Goal: Information Seeking & Learning: Learn about a topic

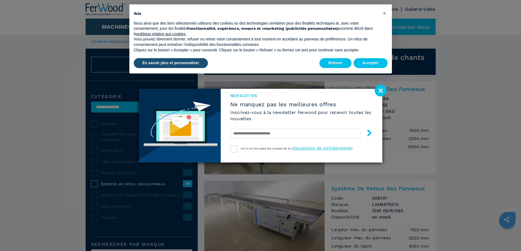
click at [378, 88] on image at bounding box center [380, 91] width 12 height 12
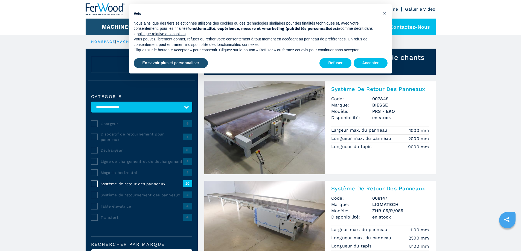
click at [366, 58] on div "Refuser Accepter" at bounding box center [353, 63] width 68 height 12
click at [364, 60] on button "Accepter" at bounding box center [370, 63] width 34 height 10
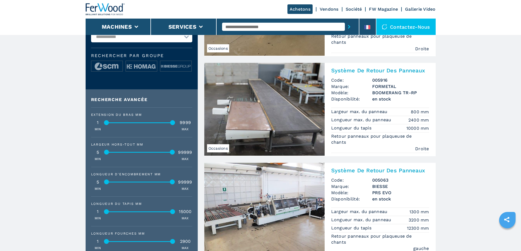
scroll to position [219, 0]
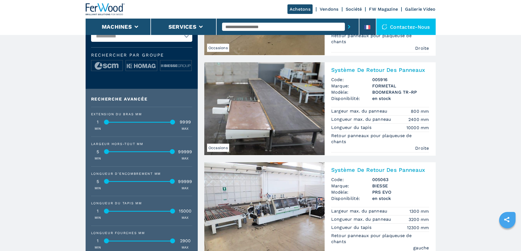
click at [249, 108] on img at bounding box center [264, 108] width 120 height 93
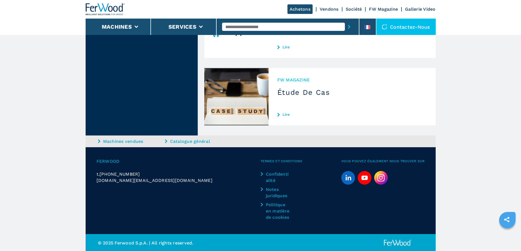
scroll to position [1620, 0]
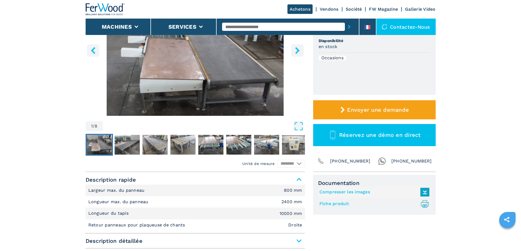
scroll to position [109, 0]
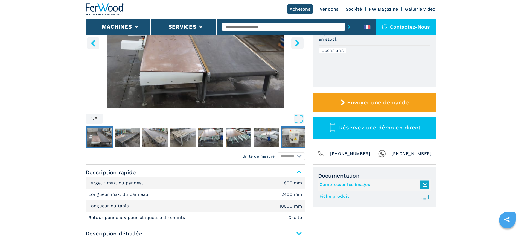
click at [290, 142] on img "Go to Slide 8" at bounding box center [294, 138] width 25 height 20
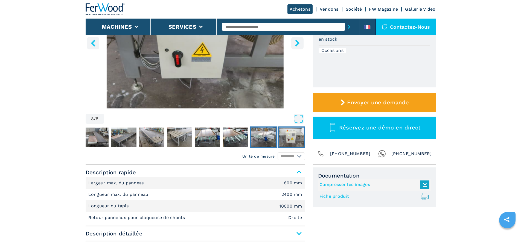
click at [272, 142] on img "Go to Slide 7" at bounding box center [263, 138] width 25 height 20
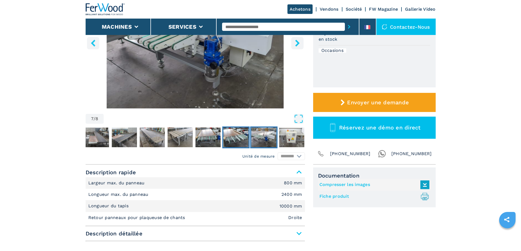
click at [236, 136] on img "Go to Slide 6" at bounding box center [235, 138] width 25 height 20
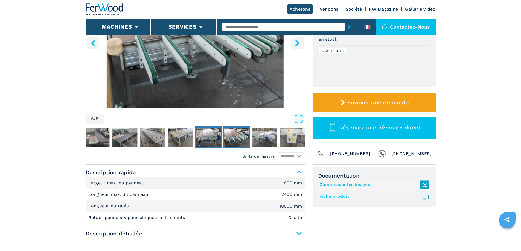
click at [210, 136] on img "Go to Slide 5" at bounding box center [208, 138] width 25 height 20
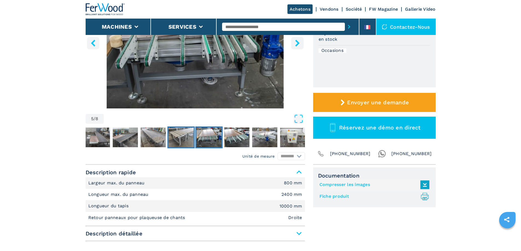
click at [177, 136] on img "Go to Slide 4" at bounding box center [180, 138] width 25 height 20
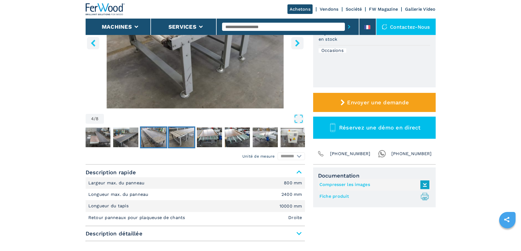
click at [159, 137] on img "Go to Slide 3" at bounding box center [153, 138] width 25 height 20
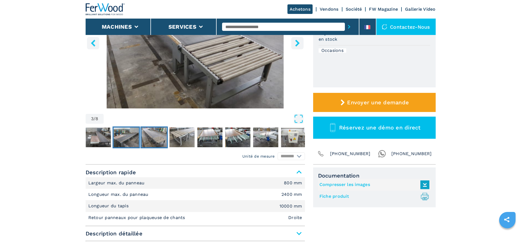
click at [128, 137] on img "Go to Slide 2" at bounding box center [125, 138] width 25 height 20
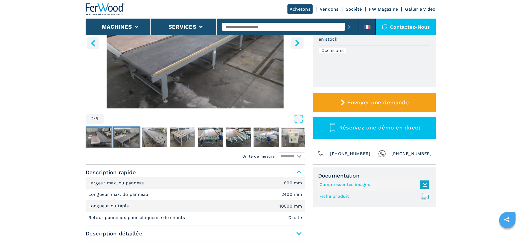
click at [97, 139] on img "Go to Slide 1" at bounding box center [98, 138] width 25 height 20
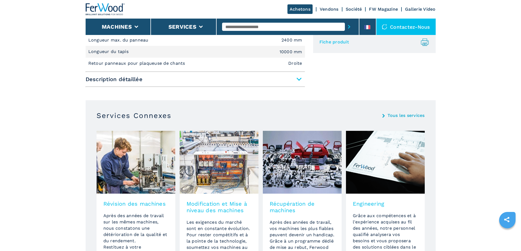
scroll to position [273, 0]
